Goal: Information Seeking & Learning: Learn about a topic

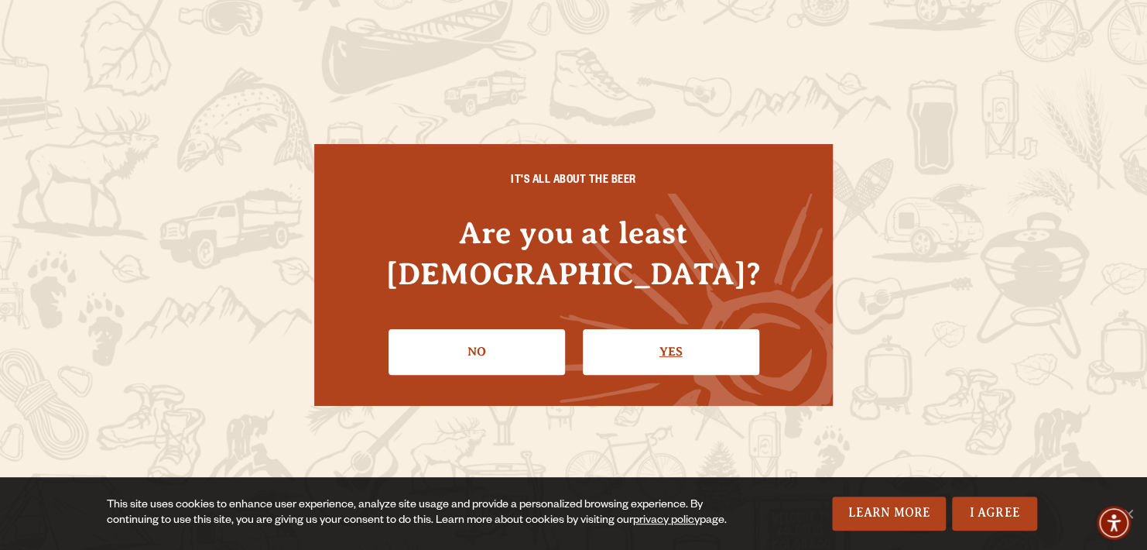
click at [681, 340] on link "Yes" at bounding box center [671, 351] width 176 height 45
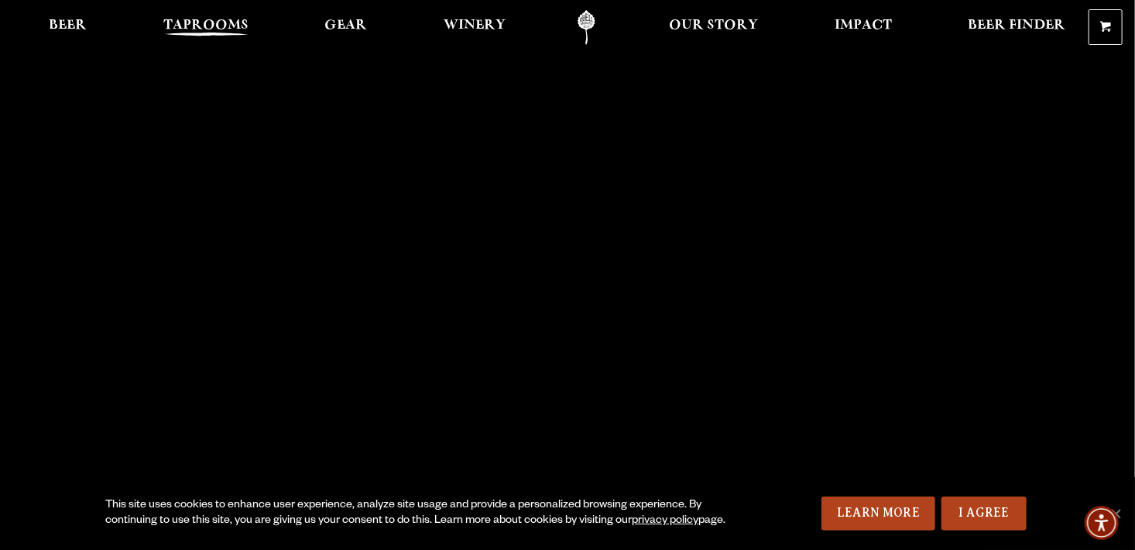
click at [204, 29] on span "Taprooms" at bounding box center [205, 25] width 85 height 12
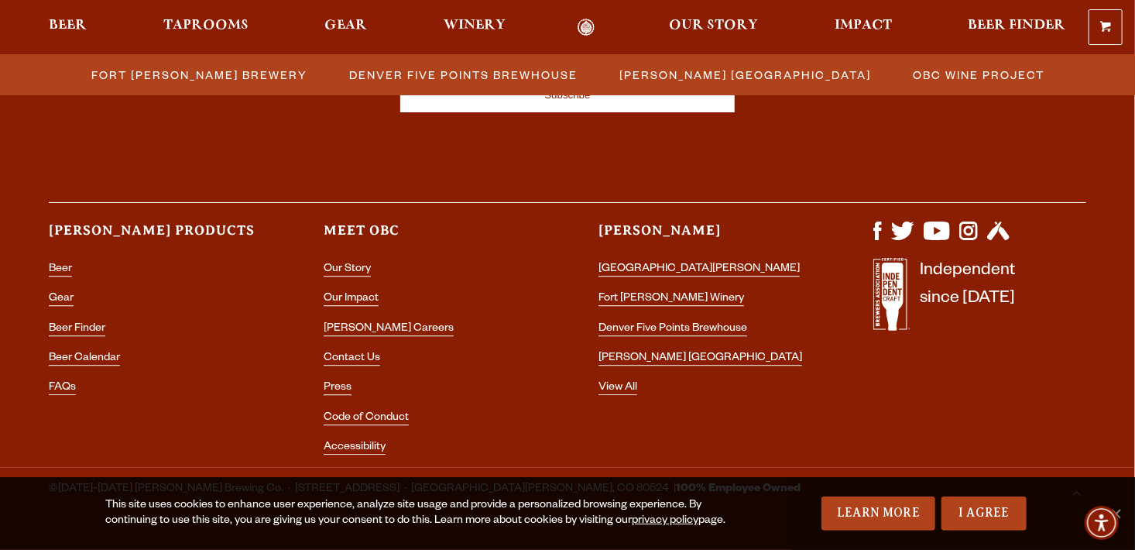
scroll to position [1852, 0]
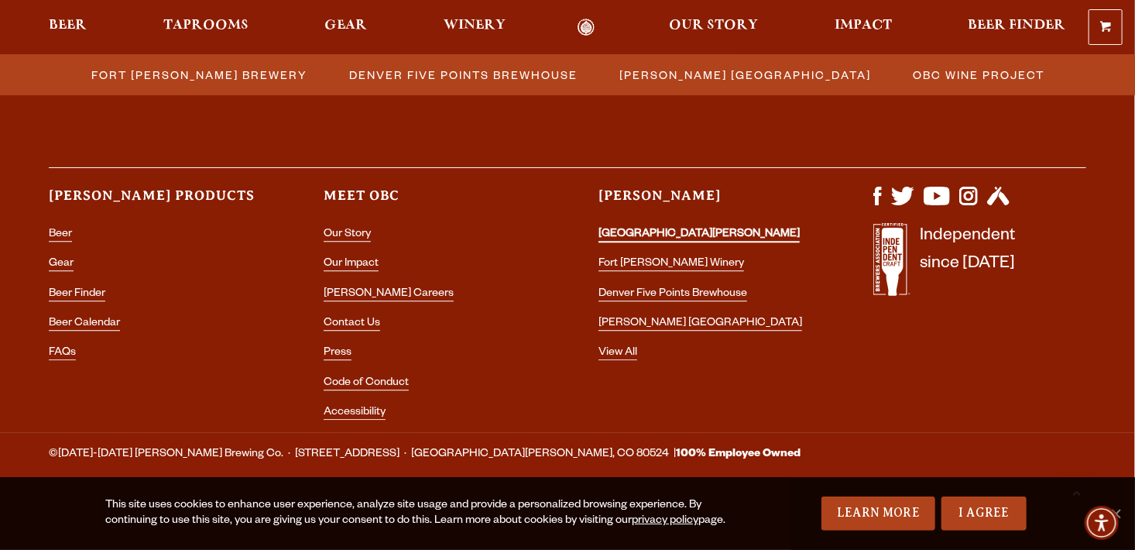
click at [685, 236] on link "[GEOGRAPHIC_DATA][PERSON_NAME]" at bounding box center [698, 235] width 201 height 14
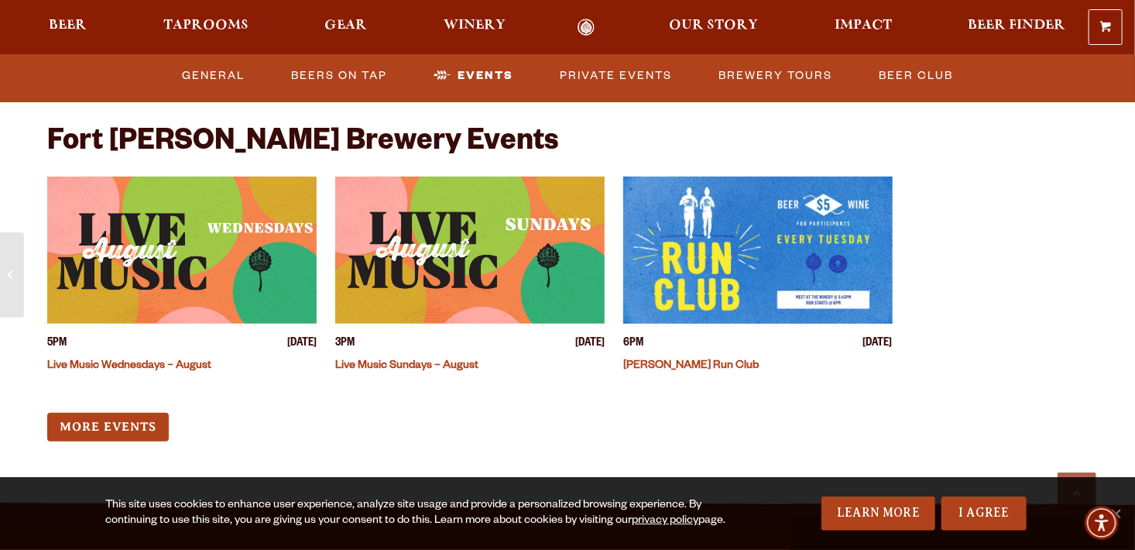
scroll to position [5960, 0]
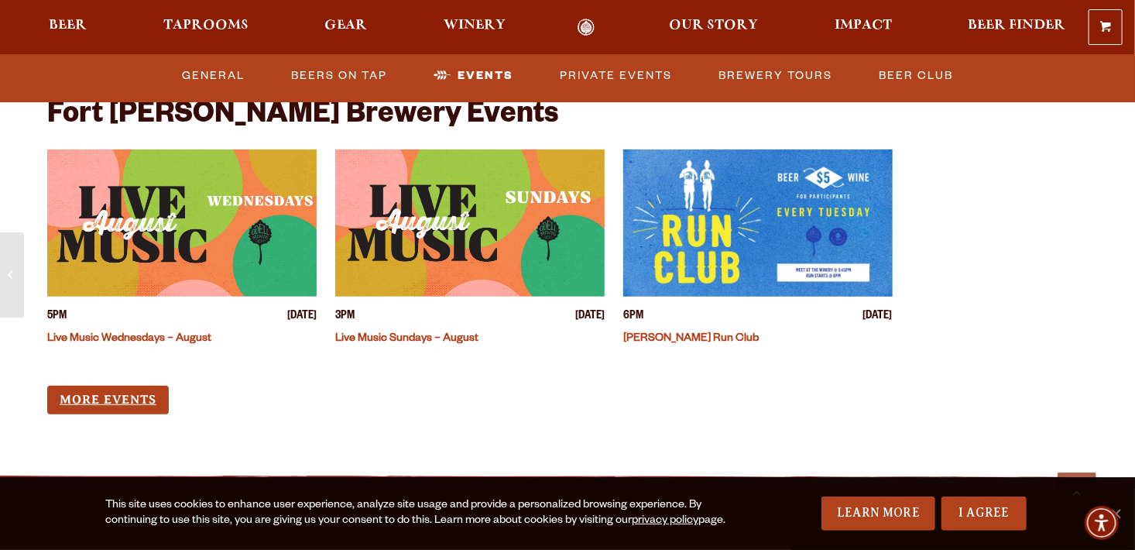
click at [144, 385] on link "More Events" at bounding box center [108, 399] width 122 height 29
click at [622, 73] on link "Private Events" at bounding box center [615, 76] width 125 height 36
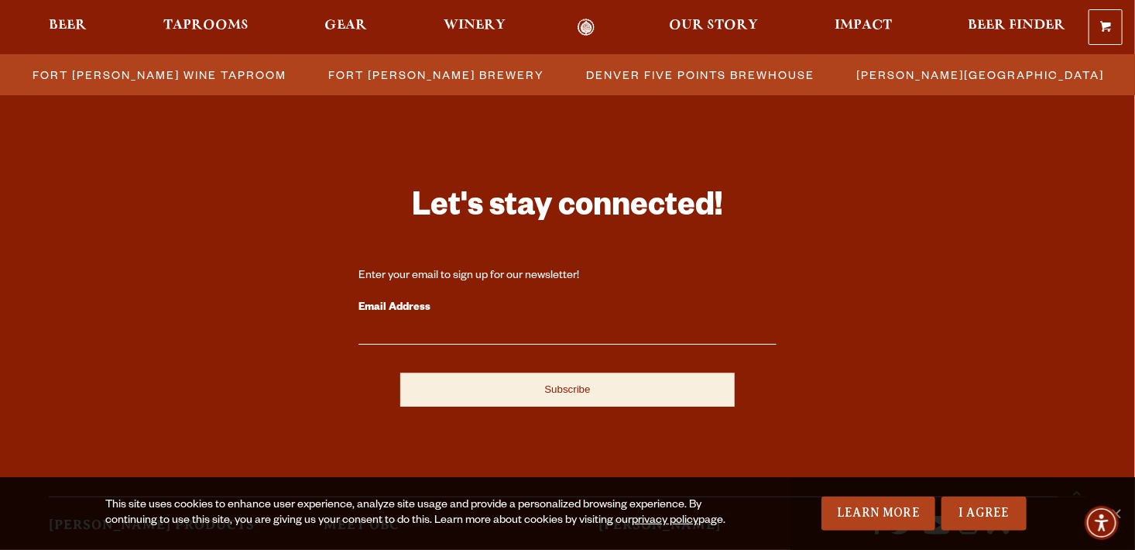
scroll to position [4787, 0]
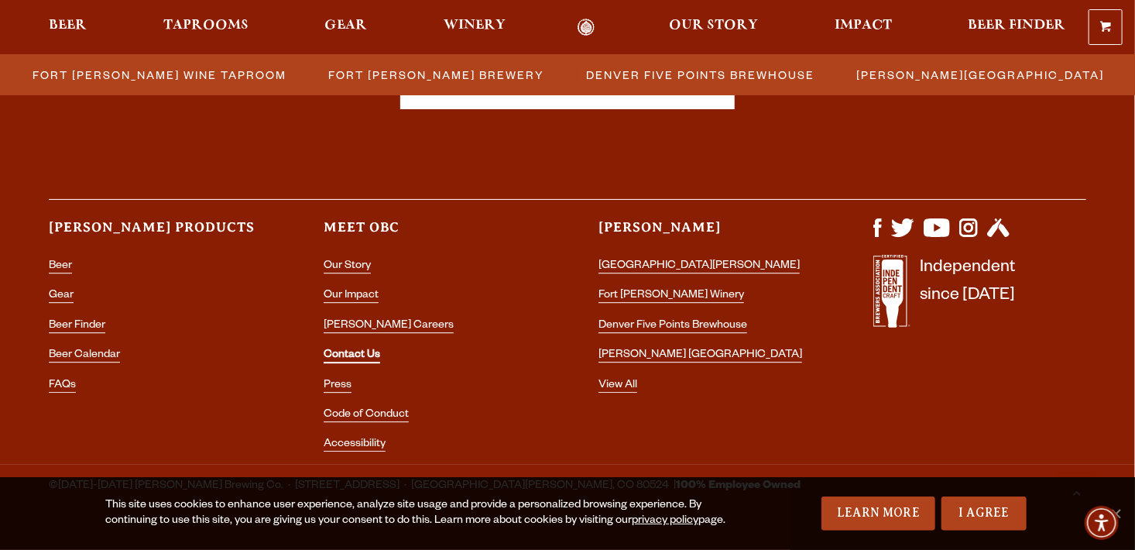
click at [344, 349] on link "Contact Us" at bounding box center [352, 356] width 57 height 14
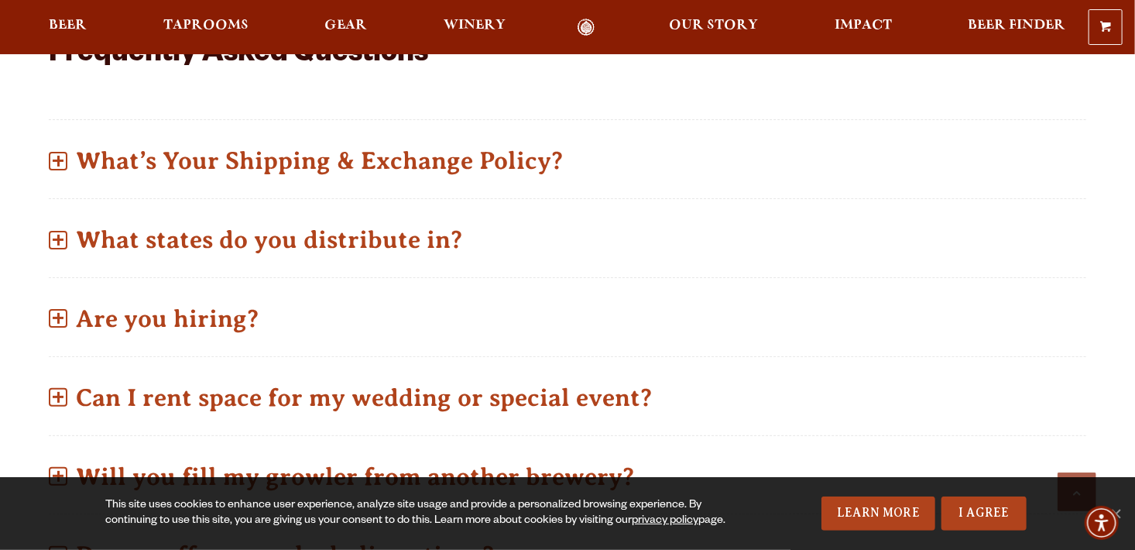
scroll to position [774, 0]
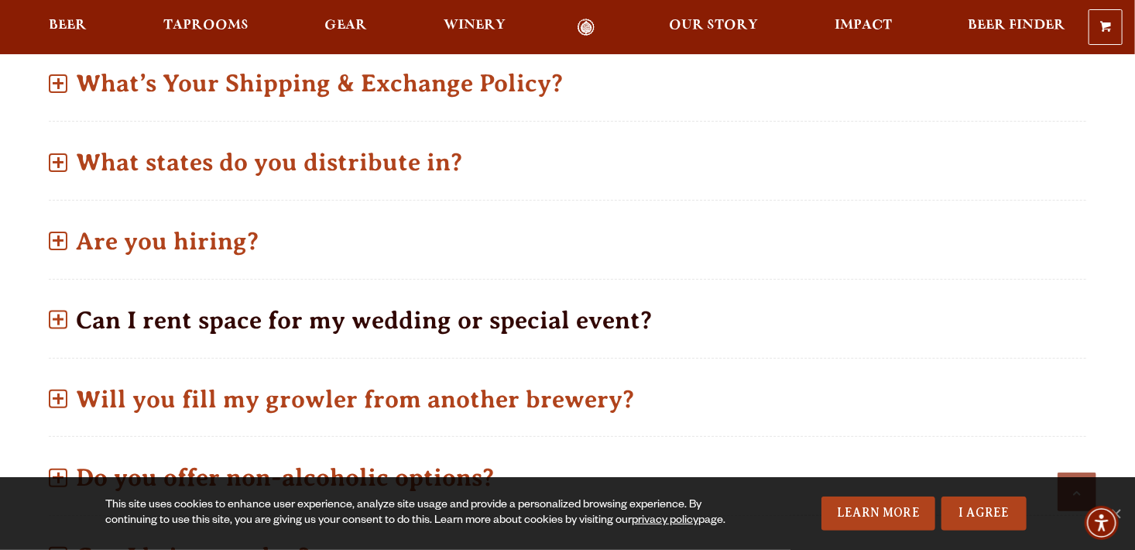
click at [510, 297] on p "Can I rent space for my wedding or special event?" at bounding box center [567, 320] width 1037 height 55
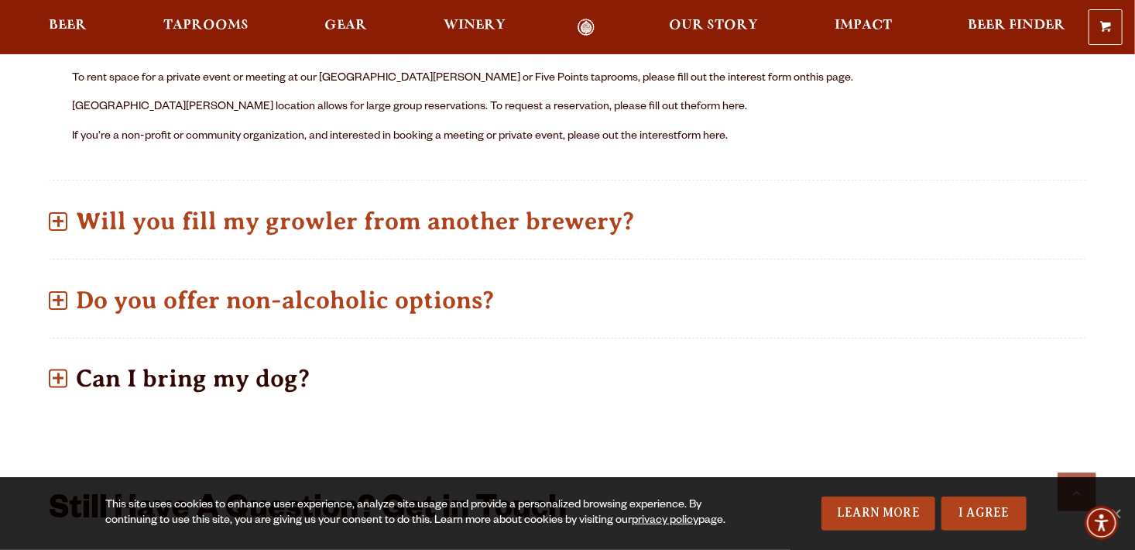
scroll to position [1084, 0]
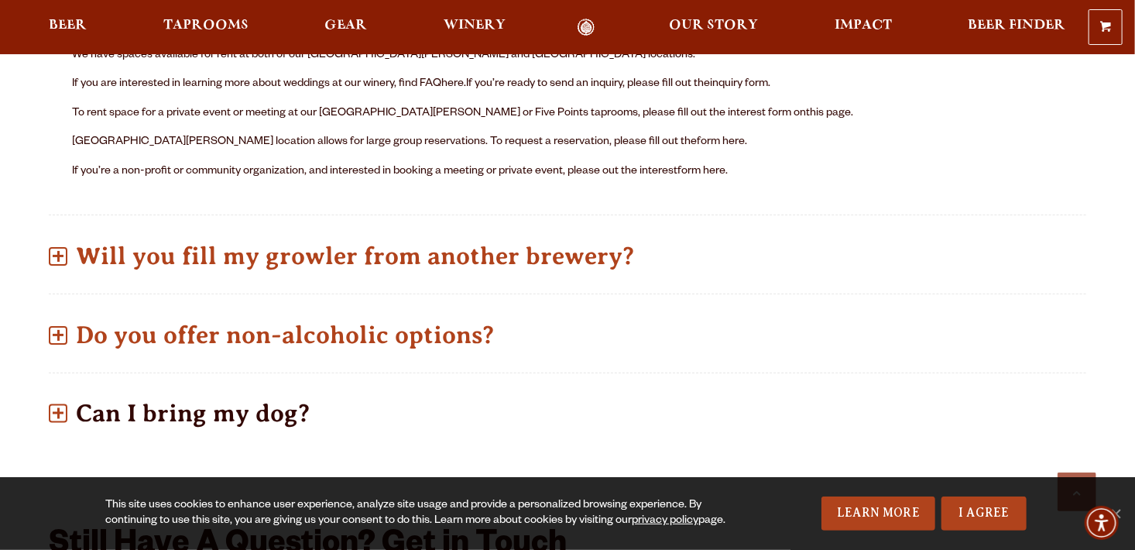
click at [247, 399] on p "Can I bring my dog?" at bounding box center [567, 413] width 1037 height 55
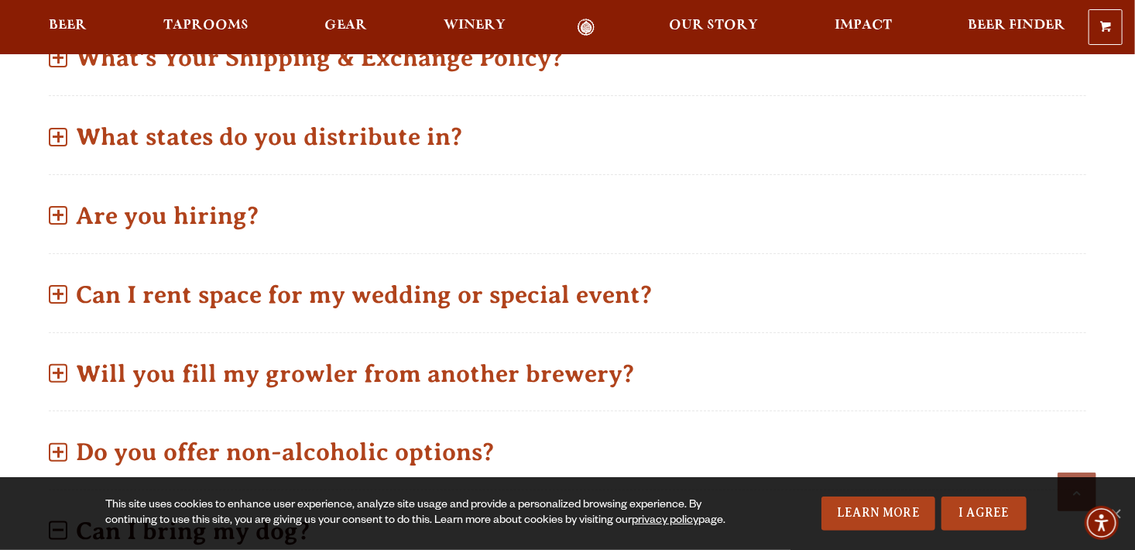
scroll to position [774, 0]
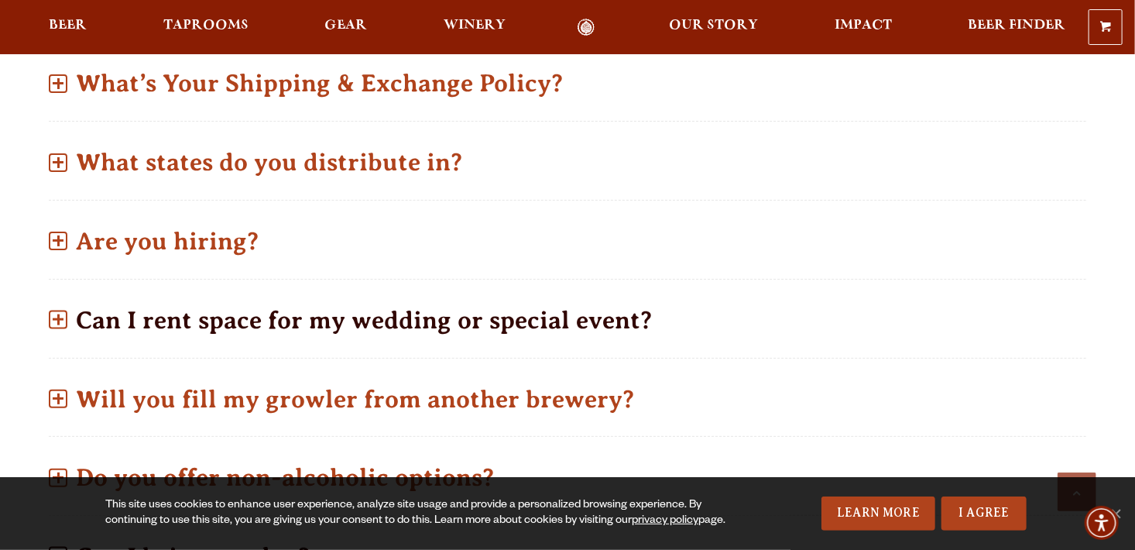
click at [625, 297] on p "Can I rent space for my wedding or special event?" at bounding box center [567, 320] width 1037 height 55
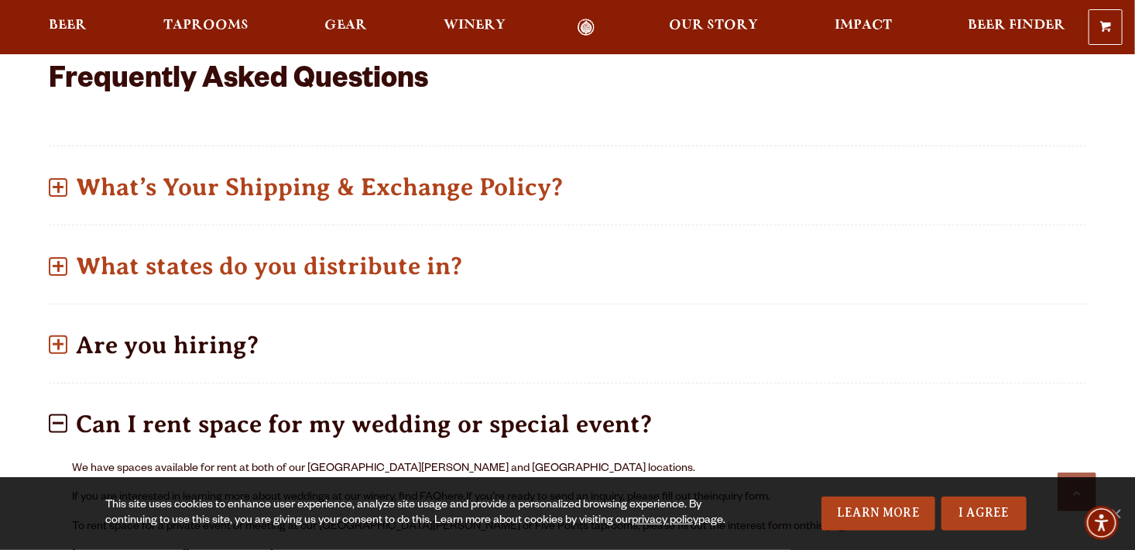
scroll to position [697, 0]
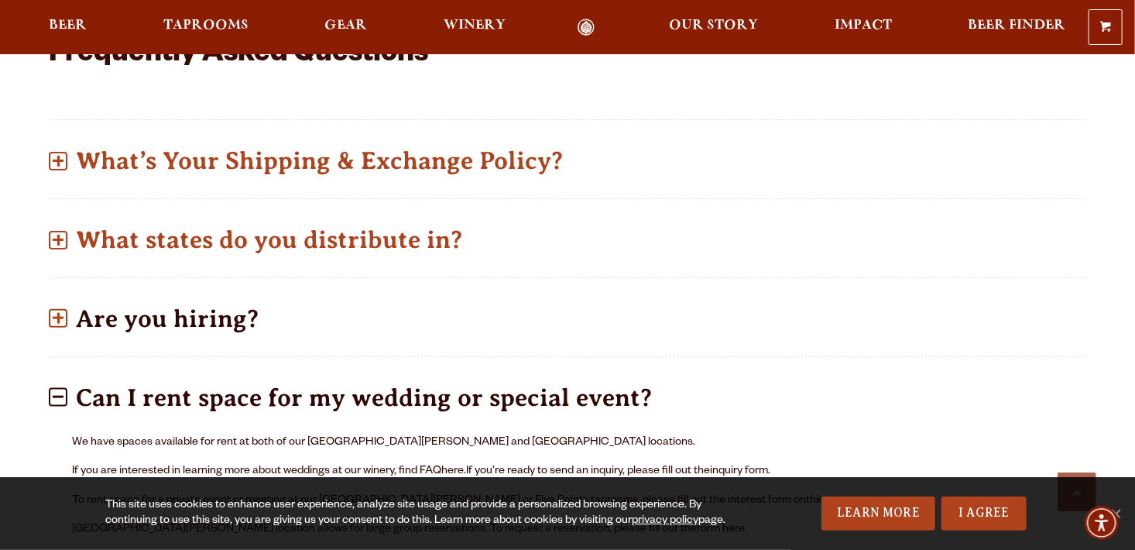
click at [144, 291] on p "Are you hiring?" at bounding box center [567, 318] width 1037 height 55
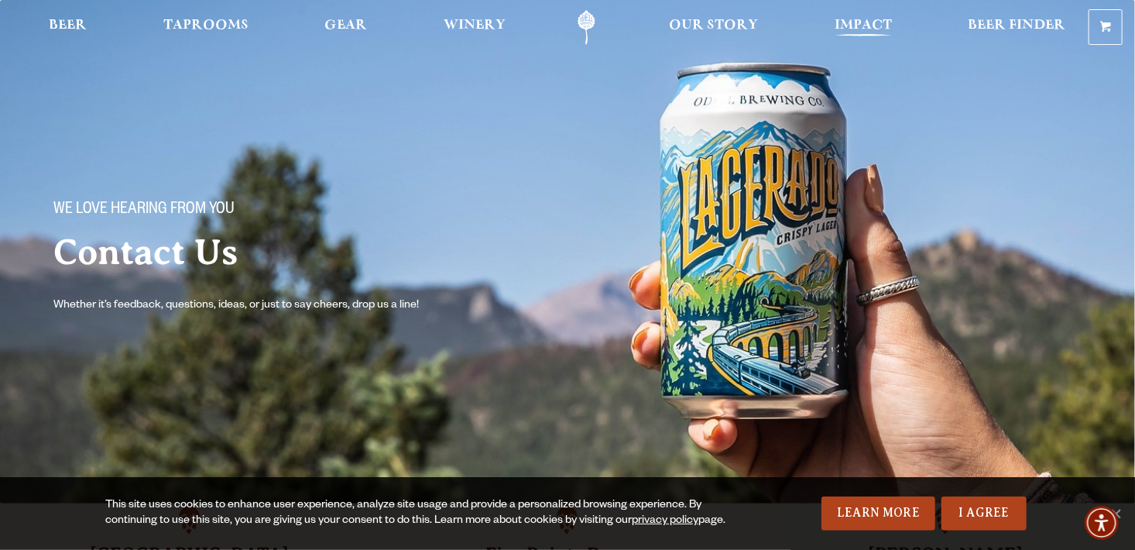
click at [854, 24] on span "Impact" at bounding box center [862, 25] width 57 height 12
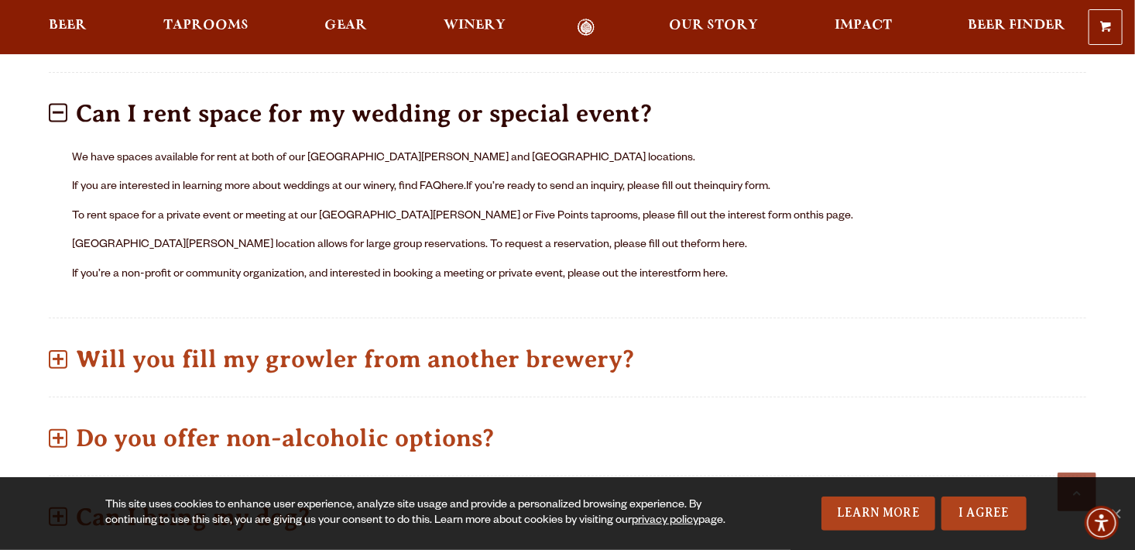
scroll to position [929, 0]
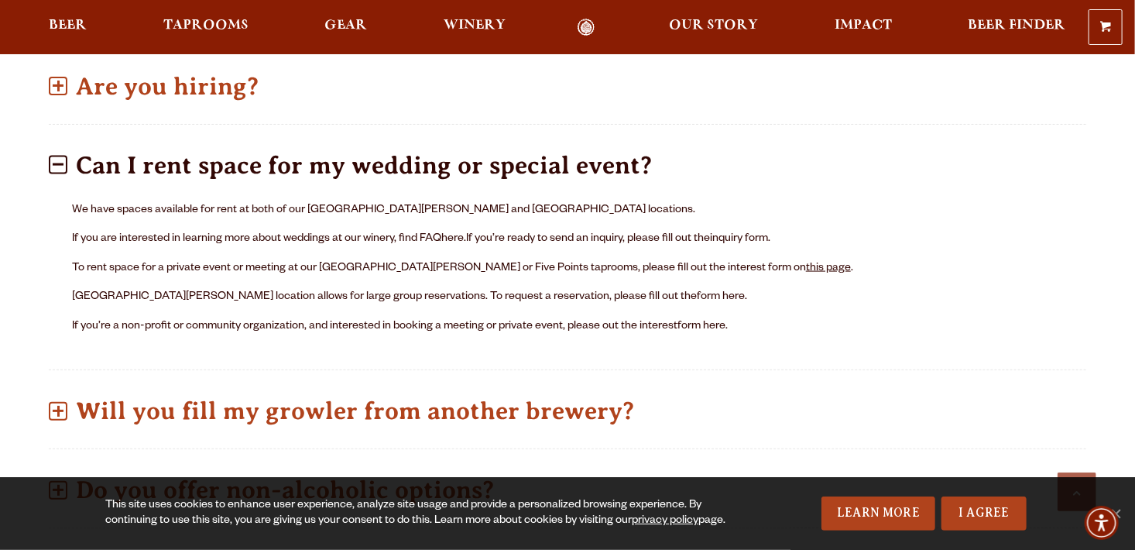
click at [806, 262] on link "this page" at bounding box center [828, 268] width 45 height 12
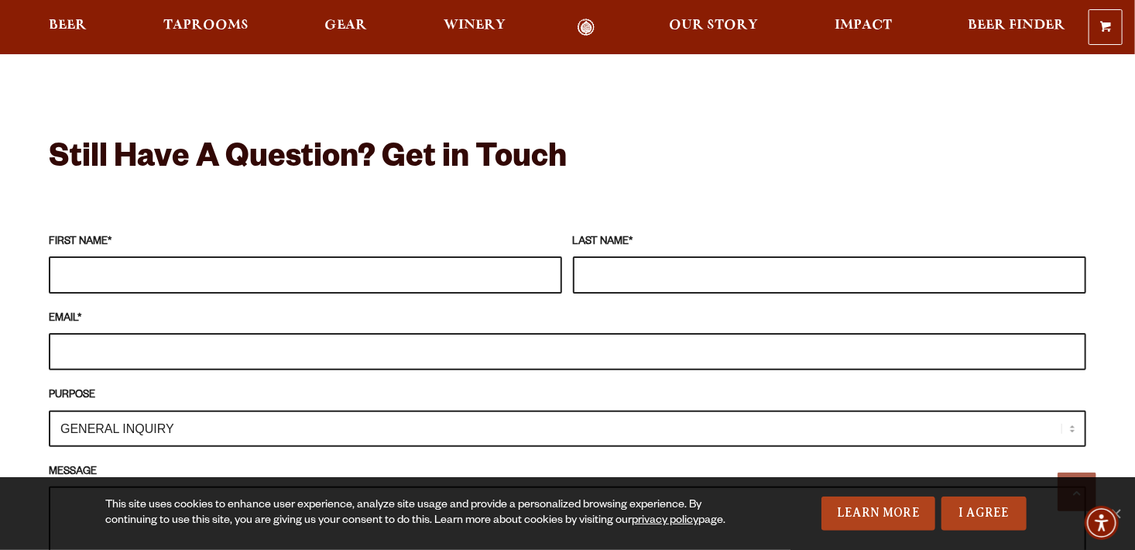
scroll to position [1548, 0]
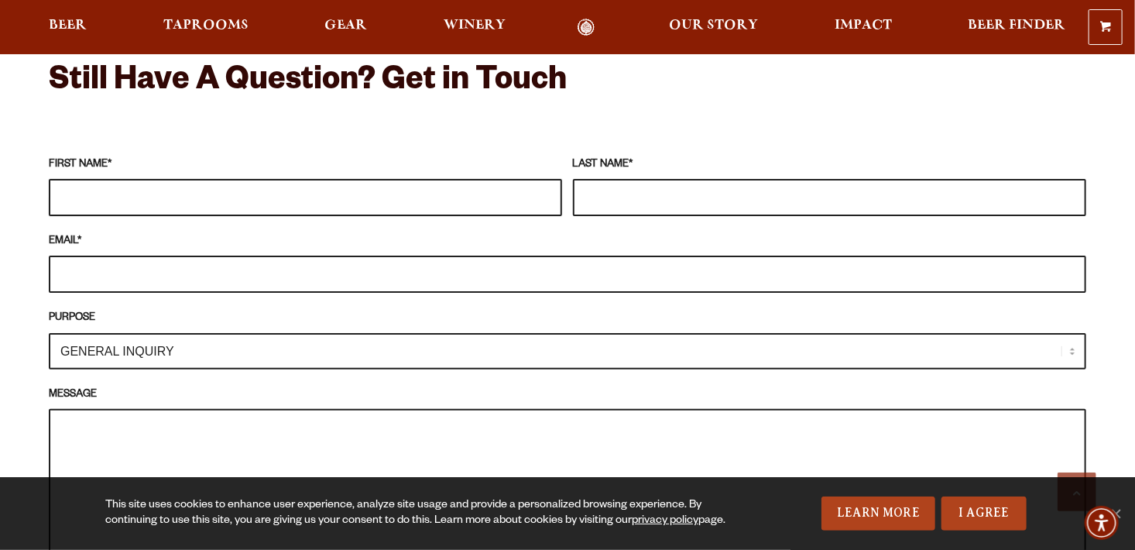
click at [375, 179] on input "FIRST NAME *" at bounding box center [305, 197] width 513 height 37
click at [743, 148] on fieldset "FIRST NAME * LAST NAME * EMAIL * PURPOSE GENERAL INQUIRY TAPROOM / BREWERY WINE…" at bounding box center [567, 391] width 1037 height 487
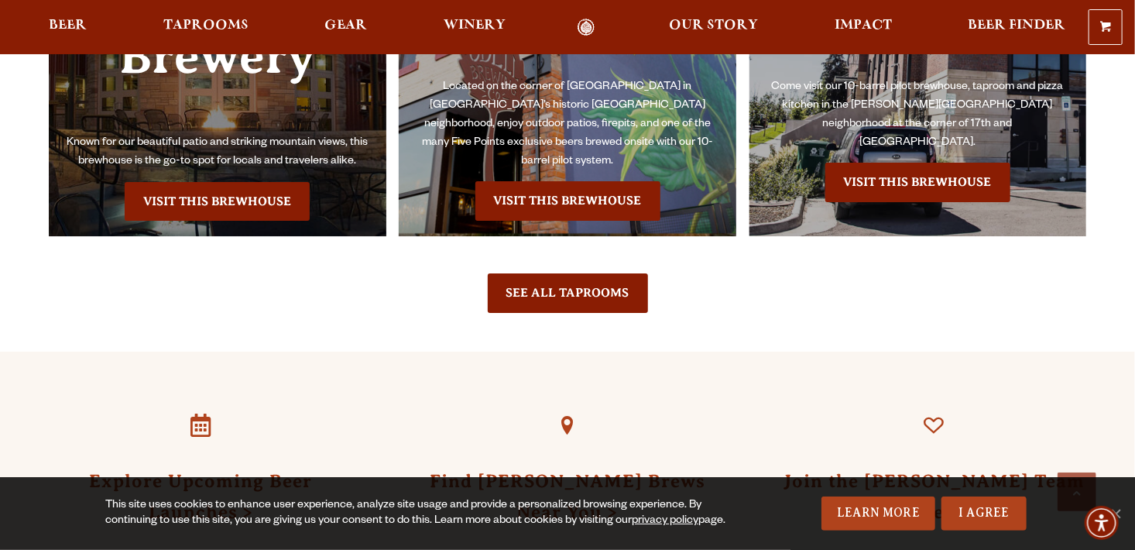
scroll to position [2554, 0]
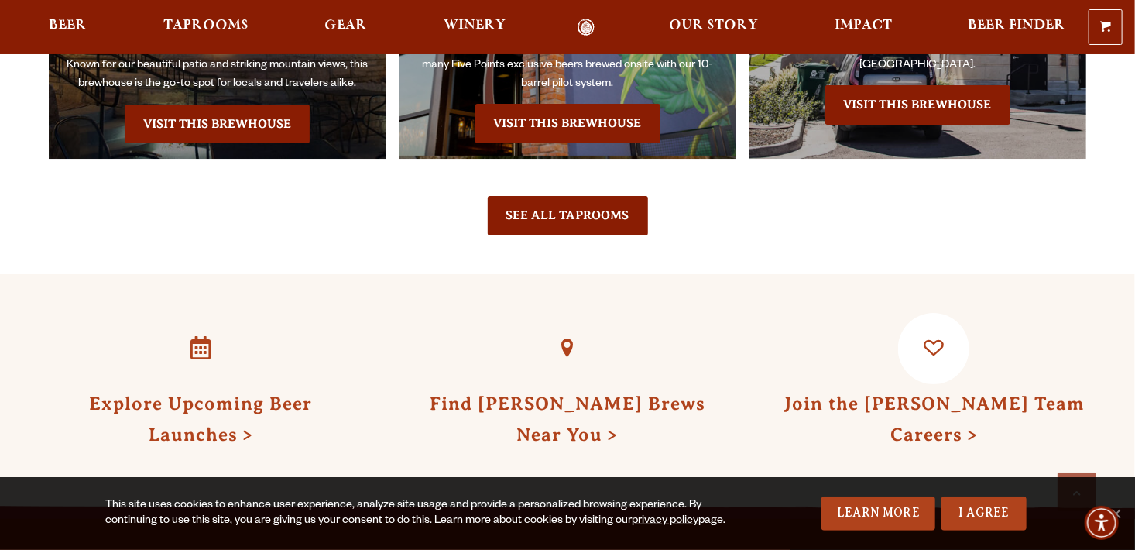
click at [930, 393] on link "Join the Odell Team Careers" at bounding box center [933, 418] width 301 height 51
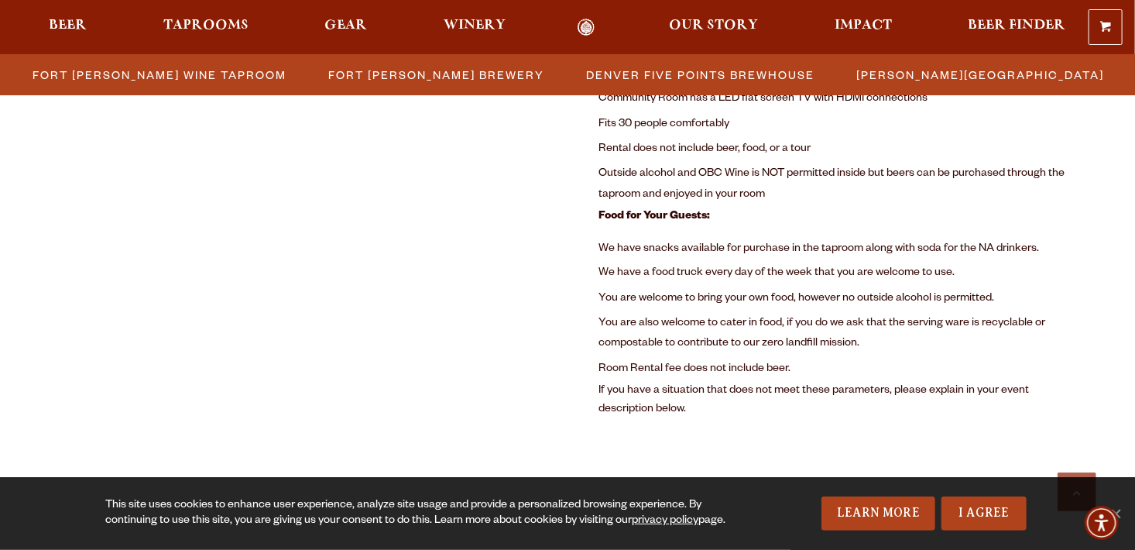
scroll to position [1006, 0]
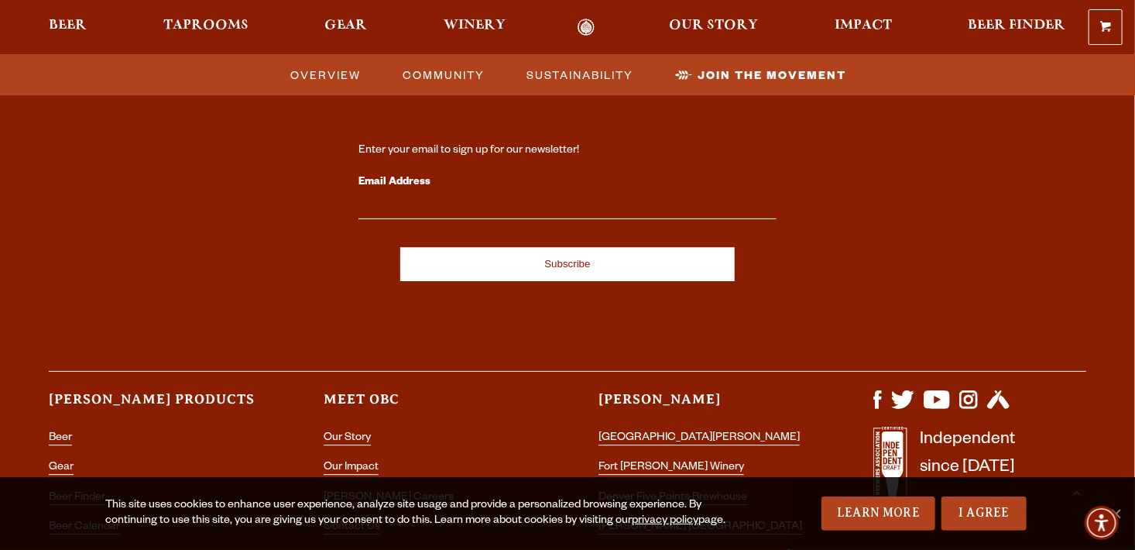
scroll to position [4925, 0]
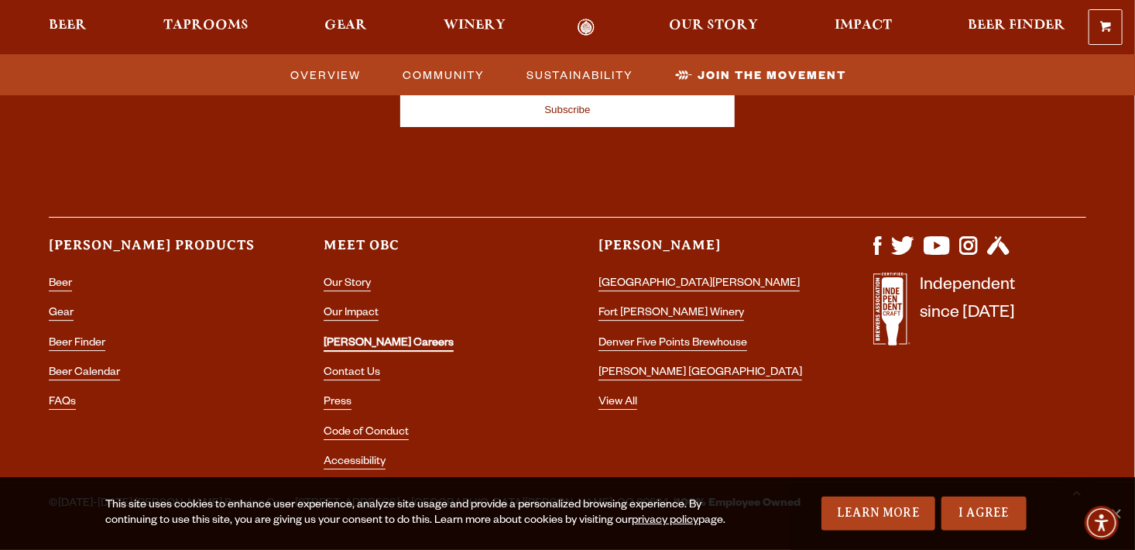
click at [365, 337] on link "[PERSON_NAME] Careers" at bounding box center [389, 344] width 130 height 14
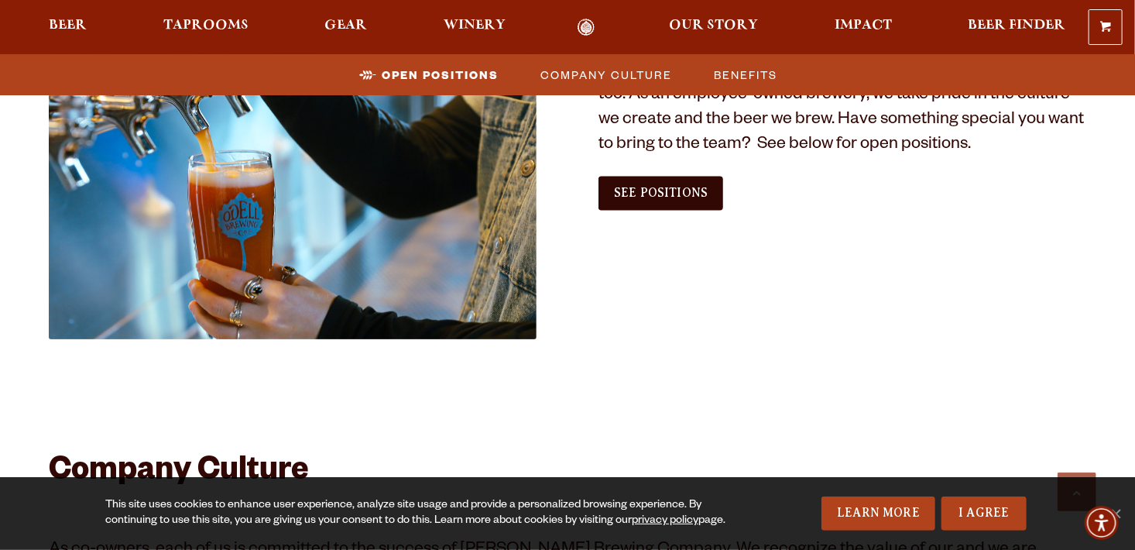
scroll to position [1006, 0]
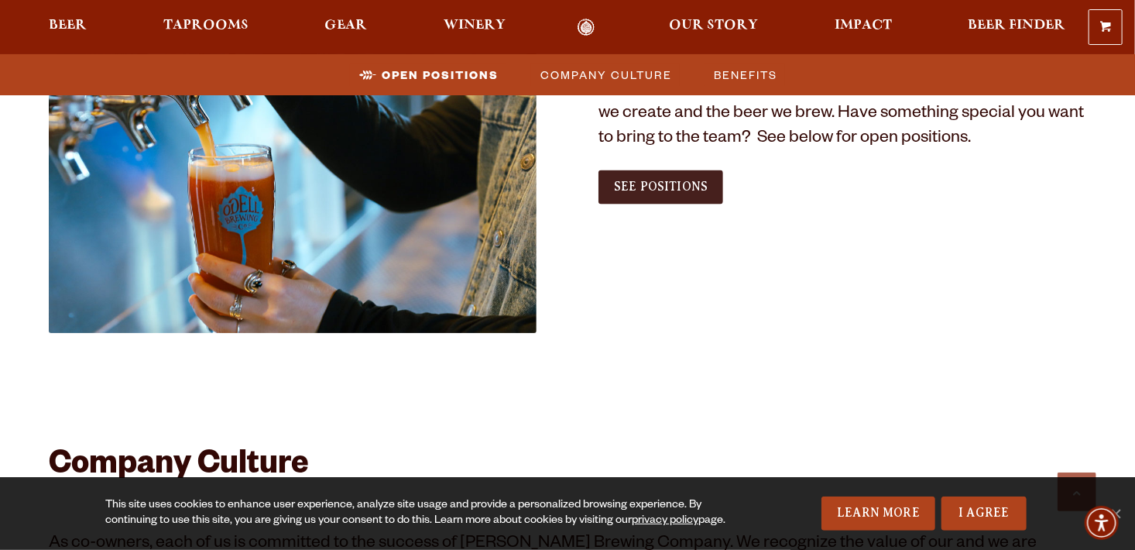
click at [658, 190] on span "See Positions" at bounding box center [661, 187] width 94 height 14
